Goal: Information Seeking & Learning: Check status

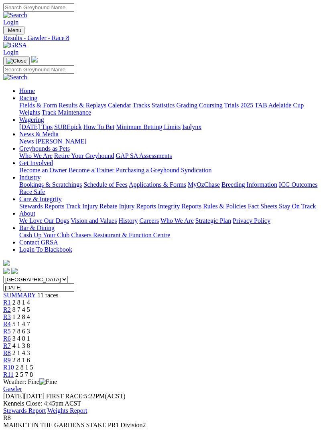
click at [6, 32] on img "Toggle navigation" at bounding box center [6, 32] width 0 height 0
click at [74, 65] on input "Search" at bounding box center [38, 69] width 71 height 8
type input "Attention seeker"
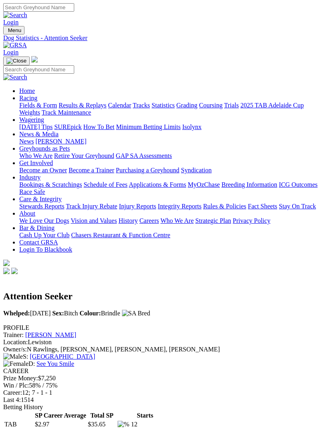
click at [6, 32] on img "Toggle navigation" at bounding box center [6, 32] width 0 height 0
click at [57, 106] on link "Fields & Form" at bounding box center [38, 105] width 38 height 7
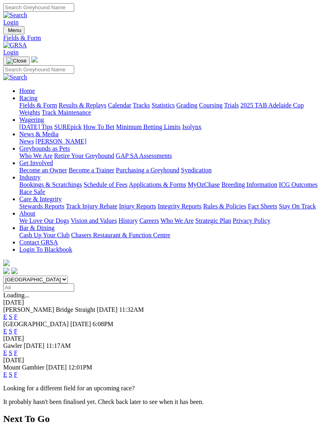
click at [18, 314] on link "F" at bounding box center [16, 317] width 4 height 7
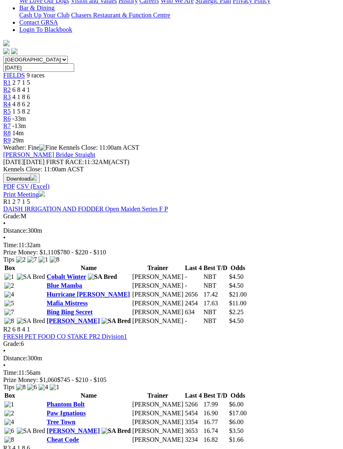
scroll to position [260, 0]
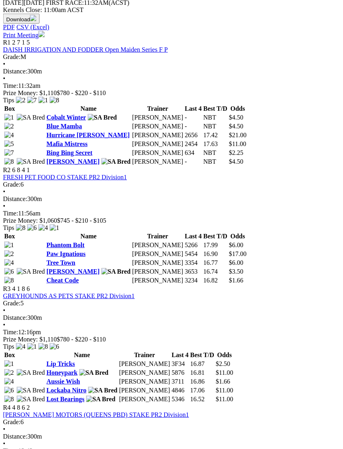
scroll to position [370, 0]
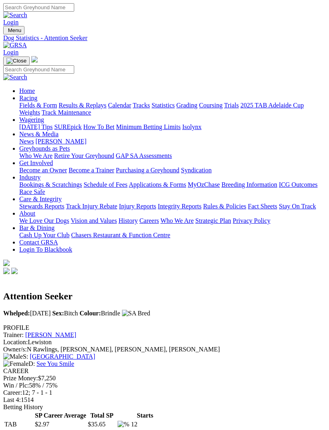
click at [6, 32] on img "Toggle navigation" at bounding box center [6, 32] width 0 height 0
click at [84, 109] on link "Results & Replays" at bounding box center [83, 105] width 48 height 7
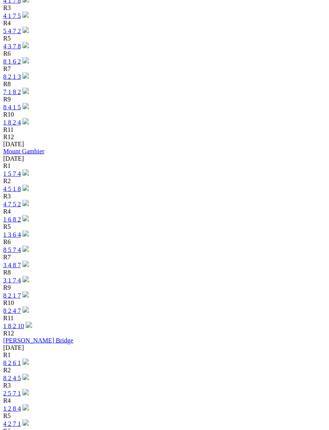
scroll to position [623, 0]
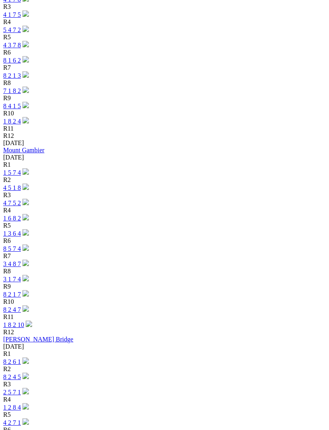
click at [21, 359] on link "8 2 6 1" at bounding box center [12, 362] width 18 height 7
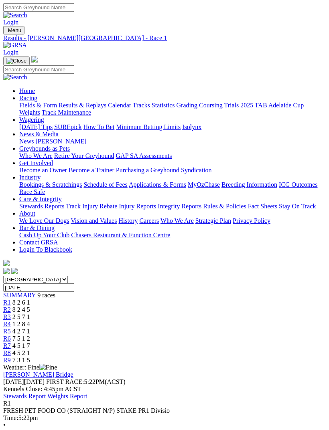
click at [11, 306] on link "R2" at bounding box center [7, 309] width 8 height 7
click at [11, 314] on span "R3" at bounding box center [7, 317] width 8 height 7
click at [30, 321] on span "1 2 8 4" at bounding box center [21, 324] width 18 height 7
click at [162, 328] on div "R5 4 2 7 1" at bounding box center [164, 331] width 323 height 7
click at [30, 335] on span "7 5 1 2" at bounding box center [21, 338] width 18 height 7
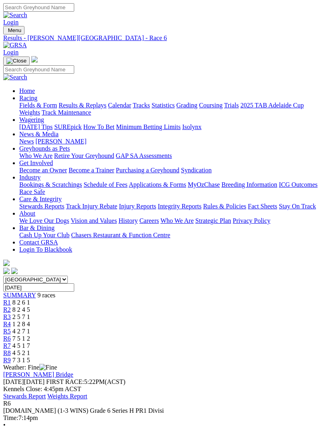
click at [30, 343] on span "4 5 1 7" at bounding box center [21, 346] width 18 height 7
click at [30, 350] on span "4 5 2 1" at bounding box center [21, 353] width 18 height 7
click at [11, 357] on link "R9" at bounding box center [7, 360] width 8 height 7
click at [9, 27] on span "Menu" at bounding box center [14, 30] width 13 height 6
click at [89, 109] on link "Results & Replays" at bounding box center [83, 105] width 48 height 7
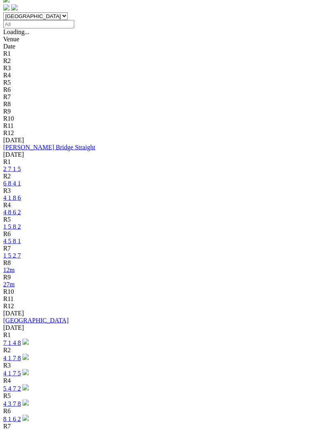
scroll to position [274, 0]
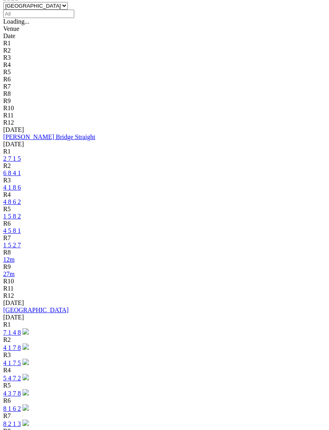
click at [39, 307] on link "[GEOGRAPHIC_DATA]" at bounding box center [35, 310] width 65 height 7
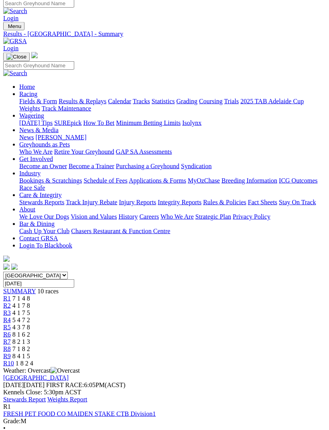
scroll to position [4, 0]
click at [46, 396] on link "Stewards Report" at bounding box center [24, 399] width 43 height 7
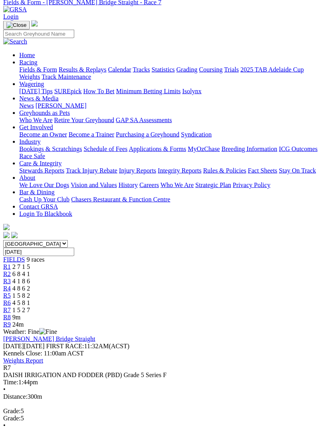
scroll to position [35, 0]
click at [30, 300] on span "4 5 8 1" at bounding box center [21, 303] width 18 height 7
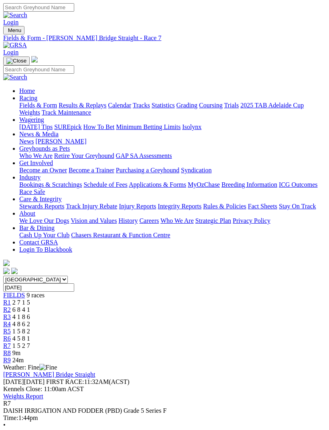
scroll to position [36, 0]
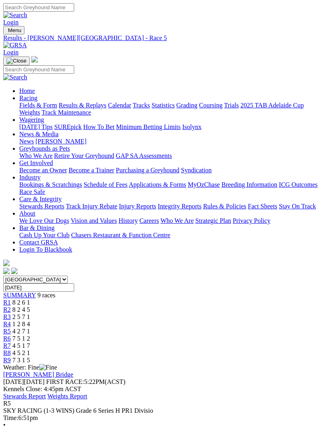
click at [6, 32] on img "Toggle navigation" at bounding box center [6, 32] width 0 height 0
click at [57, 109] on link "Fields & Form" at bounding box center [38, 105] width 38 height 7
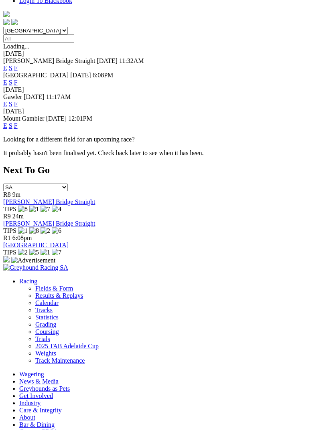
scroll to position [162, 0]
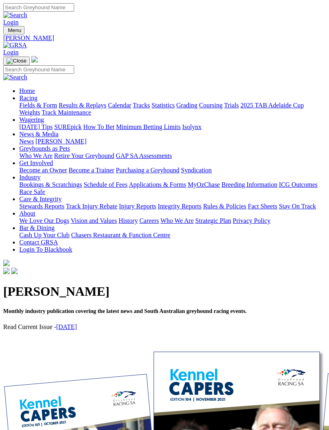
click at [77, 324] on link "[DATE]" at bounding box center [66, 327] width 21 height 7
